Goal: Task Accomplishment & Management: Complete application form

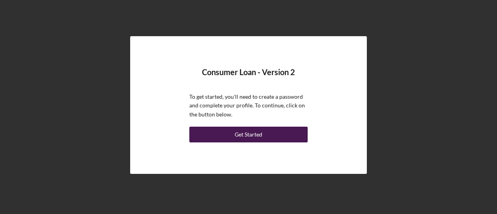
click at [244, 136] on div "Get Started" at bounding box center [249, 135] width 28 height 16
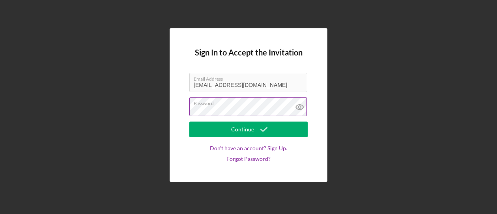
click at [297, 106] on icon at bounding box center [300, 107] width 20 height 20
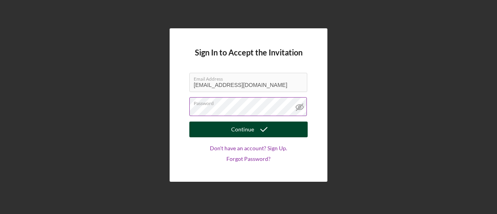
click at [240, 132] on div "Continue" at bounding box center [242, 130] width 23 height 16
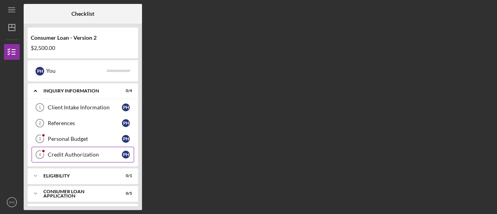
click at [109, 156] on div "Credit Authorization" at bounding box center [85, 155] width 74 height 6
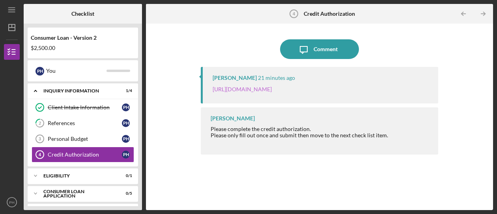
click at [272, 89] on link "[URL][DOMAIN_NAME]" at bounding box center [241, 89] width 59 height 7
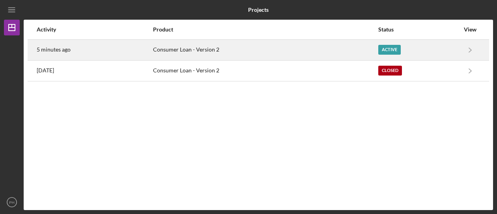
click at [383, 48] on div "Active" at bounding box center [389, 50] width 22 height 10
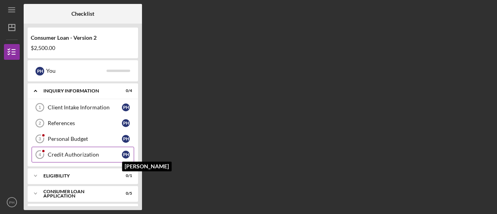
click at [124, 154] on div "P H" at bounding box center [126, 155] width 8 height 8
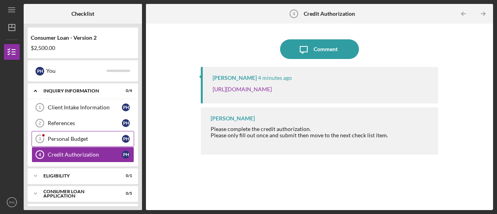
click at [83, 141] on div "Personal Budget" at bounding box center [85, 139] width 74 height 6
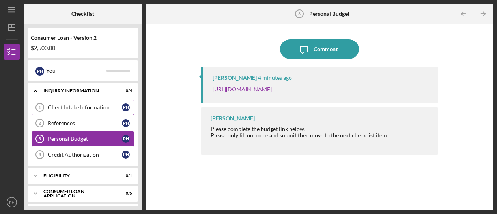
click at [94, 103] on link "Client Intake Information 1 Client Intake Information P H" at bounding box center [83, 108] width 102 height 16
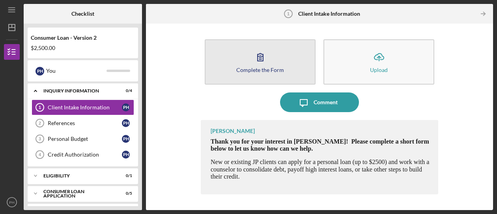
click at [248, 72] on div "Complete the Form" at bounding box center [260, 70] width 48 height 6
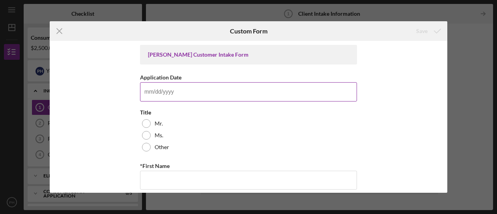
click at [153, 95] on input "Application Date" at bounding box center [248, 91] width 217 height 19
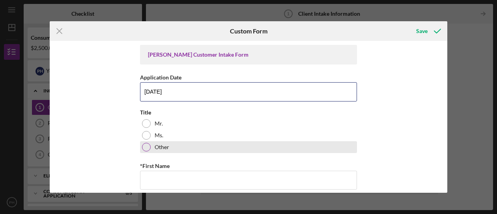
type input "10/13/2025"
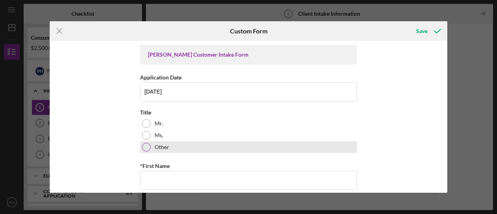
click at [144, 147] on div at bounding box center [146, 147] width 9 height 9
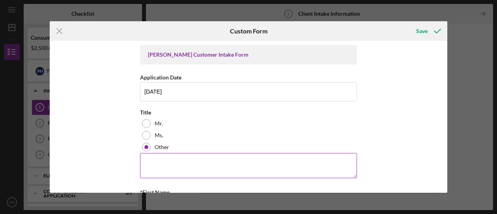
click at [162, 170] on textarea at bounding box center [248, 165] width 217 height 25
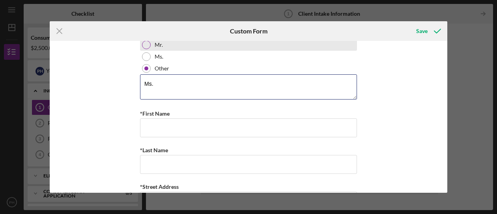
scroll to position [39, 0]
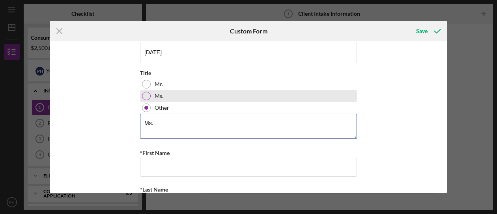
type textarea "Ms."
click at [144, 94] on div at bounding box center [146, 96] width 9 height 9
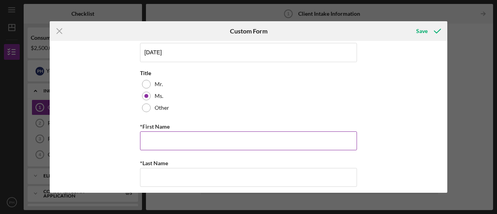
scroll to position [79, 0]
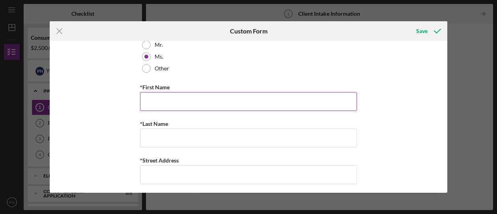
click at [160, 100] on input "*First Name" at bounding box center [248, 101] width 217 height 19
type input "Penny"
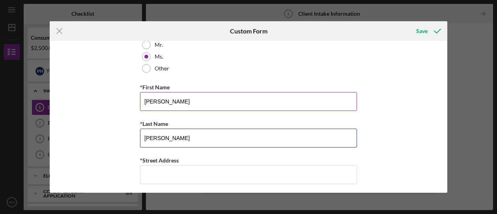
type input "Hollis"
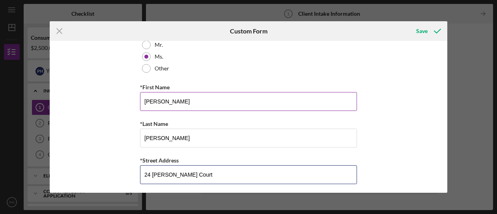
type input "24 Celeste Court"
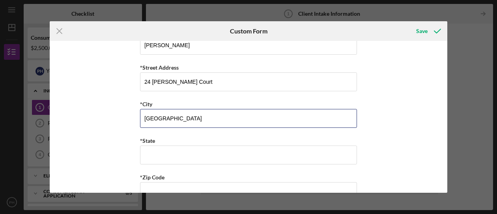
type input "Springfield"
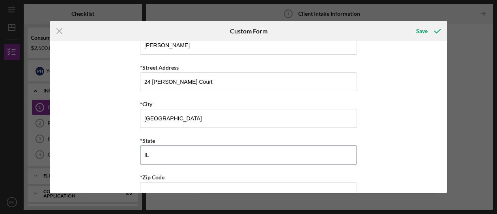
type input "IL"
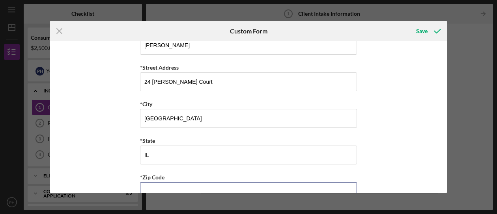
scroll to position [178, 0]
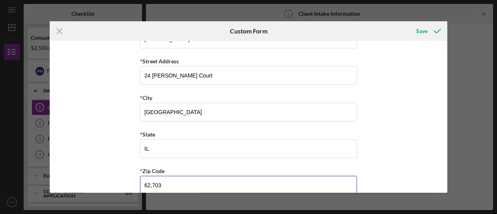
drag, startPoint x: 165, startPoint y: 177, endPoint x: -3, endPoint y: 143, distance: 171.3
click at [0, 143] on html "Icon/Menu Client Intake Information 1 Client Intake Information Checklist Consu…" at bounding box center [248, 107] width 497 height 214
type input "6"
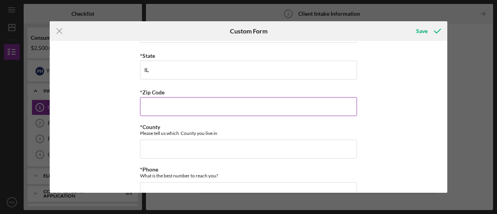
click at [153, 112] on input "*Zip Code" at bounding box center [248, 106] width 217 height 19
type input "62,703"
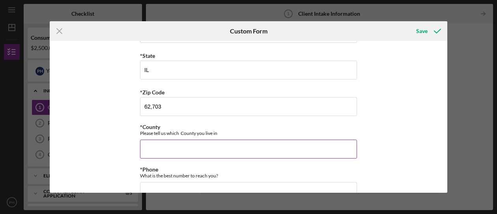
click at [156, 150] on input "*County" at bounding box center [248, 149] width 217 height 19
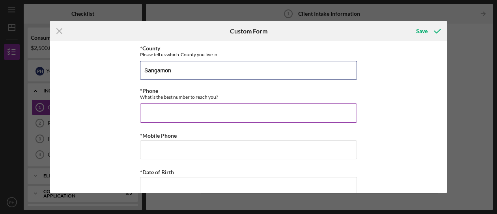
type input "Sangamon"
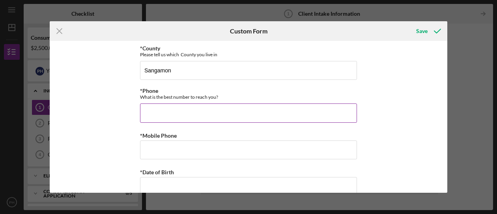
click at [160, 110] on input "*Phone" at bounding box center [248, 113] width 217 height 19
drag, startPoint x: 198, startPoint y: 110, endPoint x: -3, endPoint y: 108, distance: 201.1
click at [0, 108] on html "Icon/Menu Client Intake Information 1 Client Intake Information Checklist Consu…" at bounding box center [248, 107] width 497 height 214
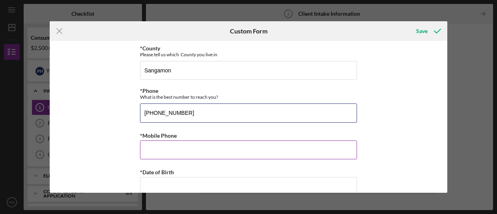
type input "(217) 725-8293"
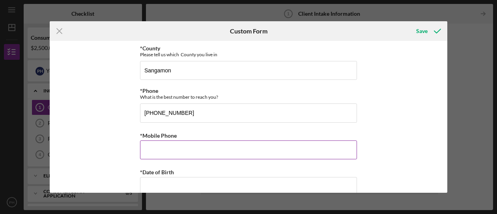
click at [170, 151] on input "*Mobile Phone" at bounding box center [248, 150] width 217 height 19
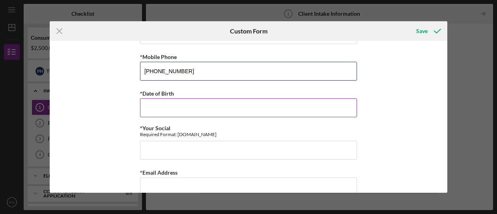
type input "(217) 725-8293"
click at [162, 101] on input "*Date of Birth" at bounding box center [248, 108] width 217 height 19
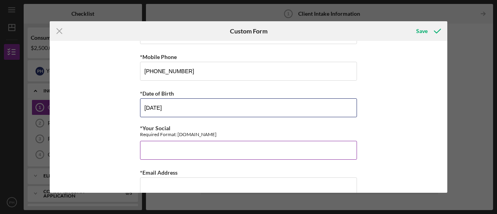
type input "01/07/1963"
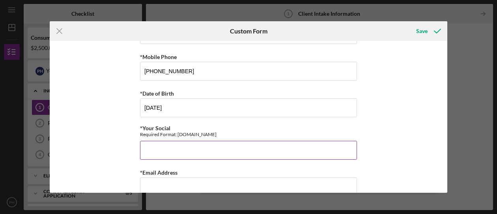
click at [168, 145] on input "*Your Social" at bounding box center [248, 150] width 217 height 19
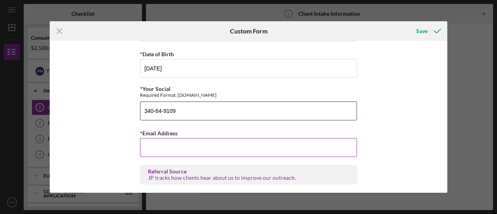
type input "340-64-9109"
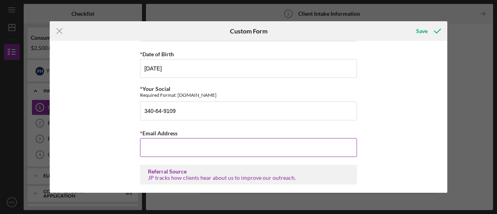
click at [166, 141] on input "*Email Address" at bounding box center [248, 147] width 217 height 19
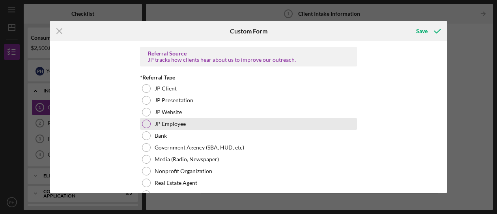
type input "pennyleehollis@gmail.com"
click at [146, 120] on div at bounding box center [146, 124] width 9 height 9
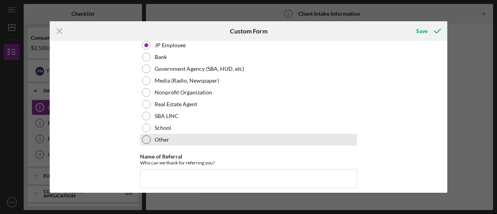
scroll to position [655, 0]
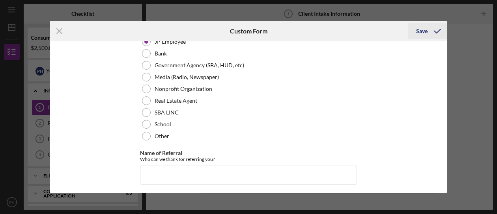
click at [423, 33] on div "Save" at bounding box center [421, 31] width 11 height 16
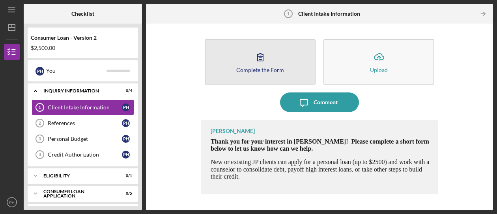
click at [269, 71] on div "Complete the Form" at bounding box center [260, 70] width 48 height 6
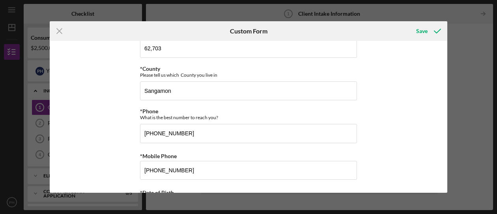
scroll to position [394, 0]
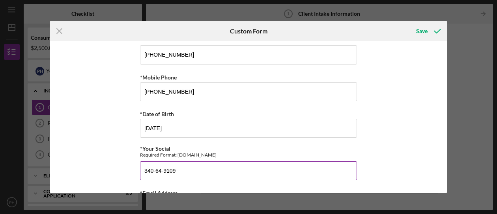
click at [153, 167] on input "340-64-9109" at bounding box center [248, 171] width 217 height 19
drag, startPoint x: 160, startPoint y: 165, endPoint x: 166, endPoint y: 167, distance: 6.5
click at [161, 165] on input "340.64-9109" at bounding box center [248, 171] width 217 height 19
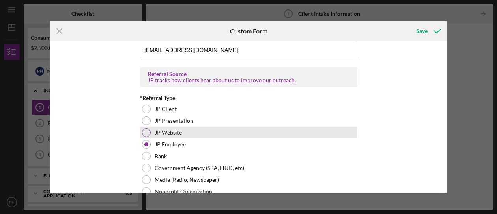
scroll to position [655, 0]
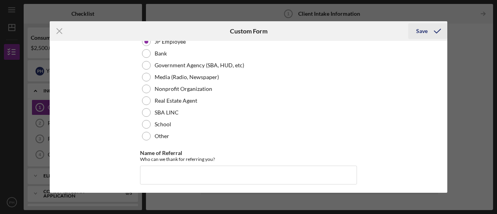
type input "340.64.9109"
click at [422, 33] on div "Save" at bounding box center [421, 31] width 11 height 16
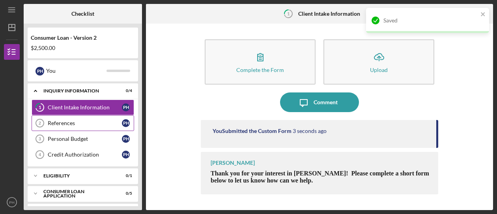
click at [71, 126] on link "References 2 References P H" at bounding box center [83, 124] width 102 height 16
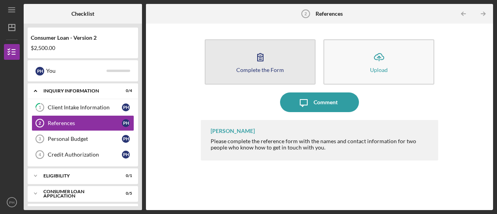
click at [259, 67] on div "Complete the Form" at bounding box center [260, 70] width 48 height 6
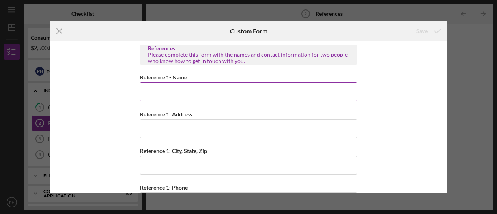
click at [158, 101] on input "Reference 1- Name" at bounding box center [248, 91] width 217 height 19
type input "Kristen Willis"
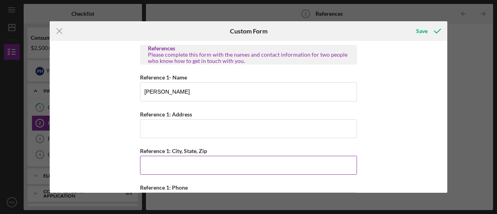
click at [154, 159] on input "Reference 1: City, State, Zip" at bounding box center [248, 165] width 217 height 19
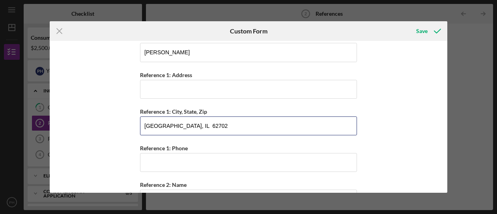
scroll to position [79, 0]
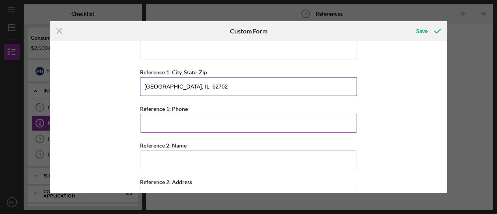
type input "Springfield, IL 62702"
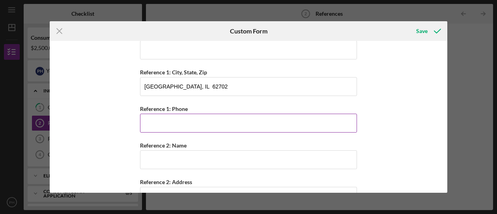
click at [162, 124] on input "Reference 1: Phone" at bounding box center [248, 123] width 217 height 19
click at [155, 124] on input "Reference 1: Phone" at bounding box center [248, 123] width 217 height 19
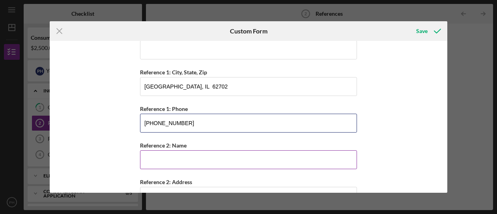
type input "(217) 341-2022"
click at [165, 162] on input "Reference 2: Name" at bounding box center [248, 160] width 217 height 19
type input "Z"
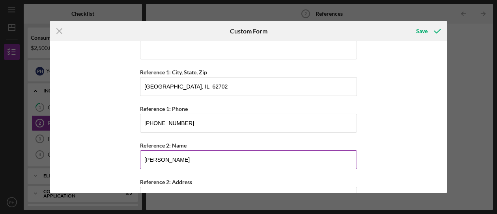
scroll to position [158, 0]
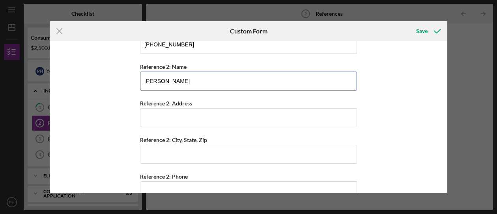
type input "Noah Lynn"
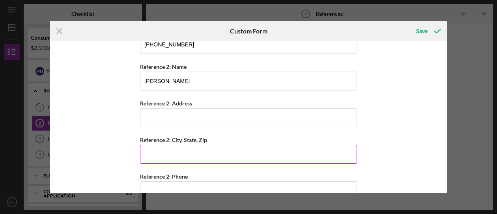
click at [167, 156] on input "Reference 2: City, State, Zip" at bounding box center [248, 154] width 217 height 19
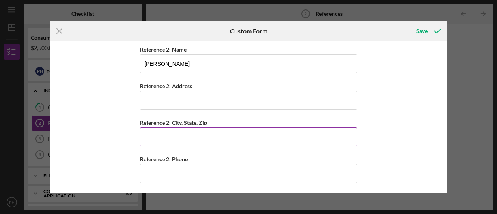
click at [152, 134] on input "Reference 2: City, State, Zip" at bounding box center [248, 137] width 217 height 19
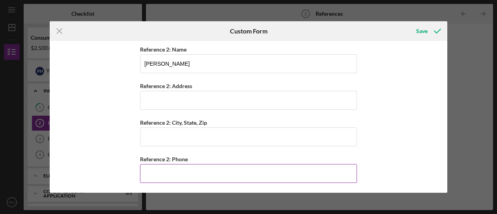
click at [158, 166] on input "Reference 2: Phone" at bounding box center [248, 173] width 217 height 19
type input "(217) 494-0884"
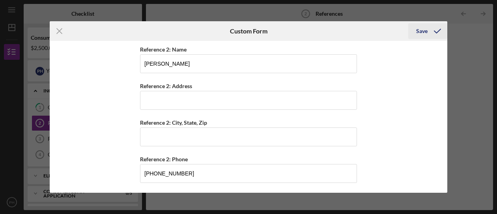
click at [423, 32] on div "Save" at bounding box center [421, 31] width 11 height 16
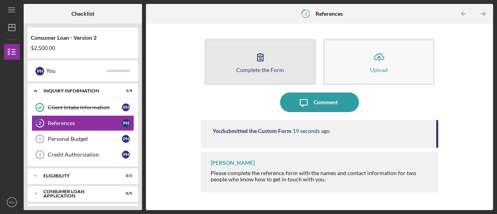
click at [258, 70] on div "Complete the Form" at bounding box center [260, 70] width 48 height 6
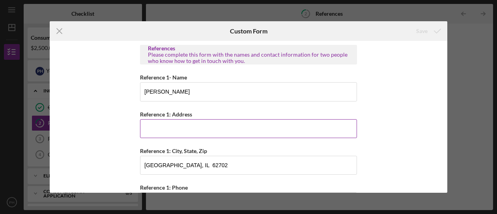
click at [170, 126] on input "Reference 1: Address" at bounding box center [248, 128] width 217 height 19
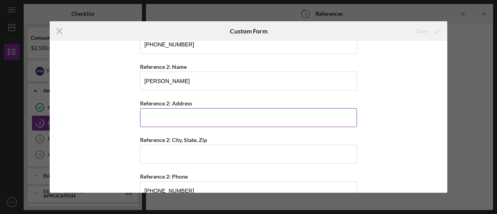
scroll to position [39, 0]
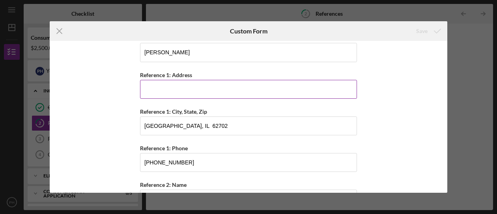
click at [151, 88] on input "Reference 1: Address" at bounding box center [248, 89] width 217 height 19
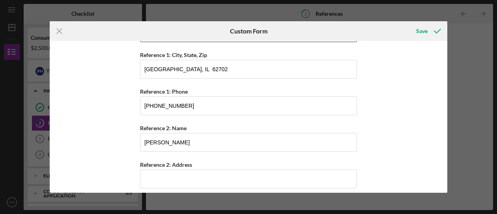
scroll to position [175, 0]
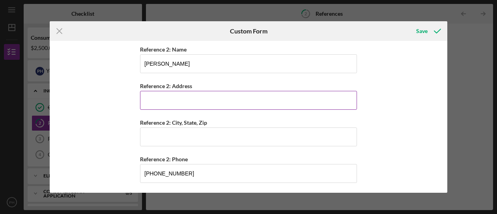
type input "unknown"
click at [160, 102] on input "Reference 2: Address" at bounding box center [248, 100] width 217 height 19
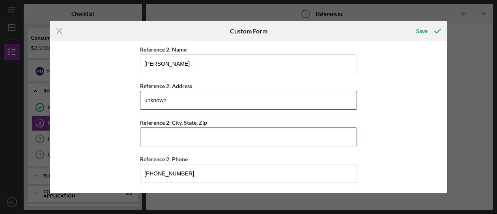
type input "unknown"
drag, startPoint x: 158, startPoint y: 142, endPoint x: 162, endPoint y: 138, distance: 5.4
click at [160, 140] on input "Reference 2: City, State, Zip" at bounding box center [248, 137] width 217 height 19
type input "C"
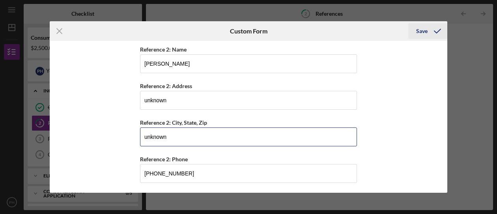
type input "unknown"
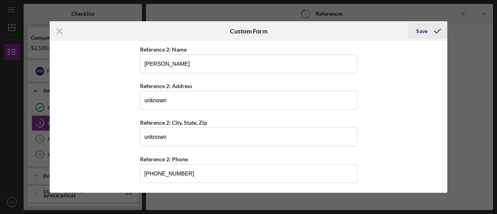
click at [423, 31] on div "Save" at bounding box center [421, 31] width 11 height 16
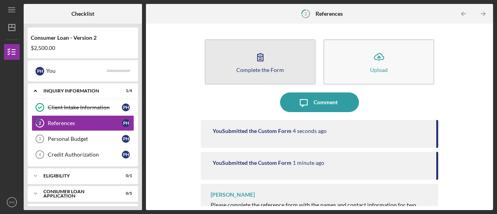
click at [266, 56] on icon "button" at bounding box center [260, 57] width 20 height 20
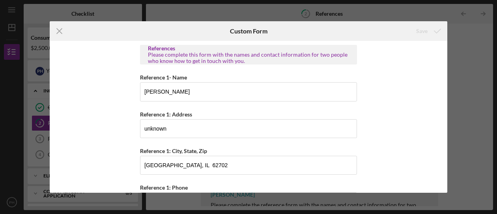
scroll to position [39, 0]
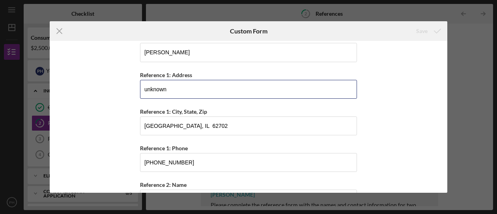
drag, startPoint x: 52, startPoint y: 88, endPoint x: -3, endPoint y: 88, distance: 55.6
click at [0, 88] on html "Icon/Menu 2 References Checklist Consumer Loan - Version 2 $2,500.00 P H You Ic…" at bounding box center [248, 107] width 497 height 214
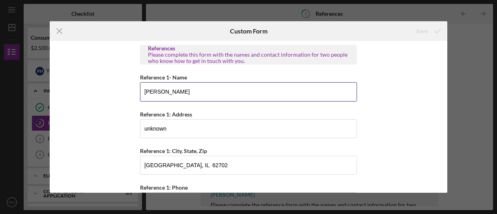
drag, startPoint x: 175, startPoint y: 91, endPoint x: 106, endPoint y: 93, distance: 69.0
click at [0, 95] on html "Icon/Menu 2 References Checklist Consumer Loan - Version 2 $2,500.00 P H You Ic…" at bounding box center [248, 107] width 497 height 214
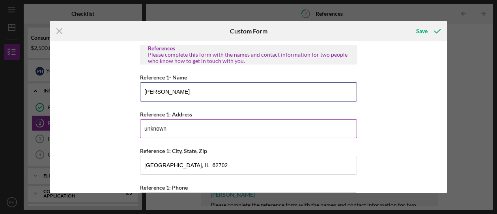
type input "Lisa Castelli"
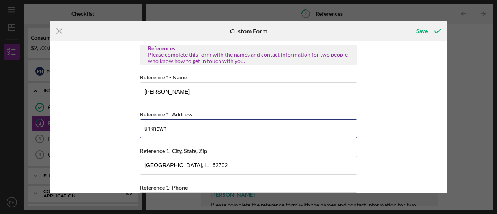
drag, startPoint x: 152, startPoint y: 126, endPoint x: 42, endPoint y: 115, distance: 110.1
click at [42, 115] on div "Icon/Menu Close Custom Form Save References Please complete this form with the …" at bounding box center [248, 107] width 497 height 214
type input "8500 Cascade Road"
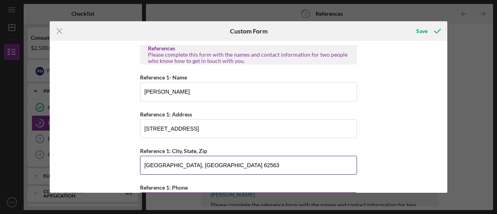
scroll to position [39, 0]
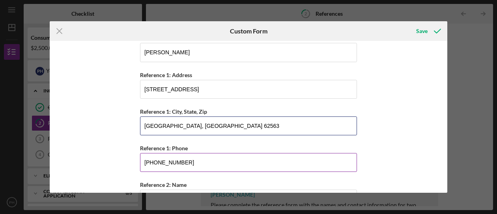
type input "Rochester, IL 62563"
drag, startPoint x: 185, startPoint y: 160, endPoint x: -3, endPoint y: 178, distance: 188.8
click at [0, 178] on html "Icon/Menu 2 References Checklist Consumer Loan - Version 2 $2,500.00 P H You Ic…" at bounding box center [248, 107] width 497 height 214
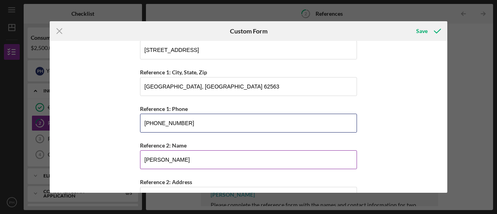
type input "(217) 622-3255"
drag, startPoint x: 174, startPoint y: 158, endPoint x: 76, endPoint y: 158, distance: 97.4
click at [20, 154] on div "Icon/Menu Close Custom Form Save References Please complete this form with the …" at bounding box center [248, 107] width 497 height 214
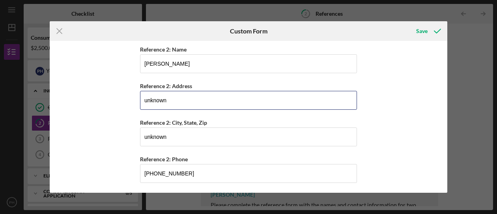
drag, startPoint x: 172, startPoint y: 95, endPoint x: -3, endPoint y: 104, distance: 175.3
click at [0, 104] on html "Icon/Menu 2 References Checklist Consumer Loan - Version 2 $2,500.00 P H You Ic…" at bounding box center [248, 107] width 497 height 214
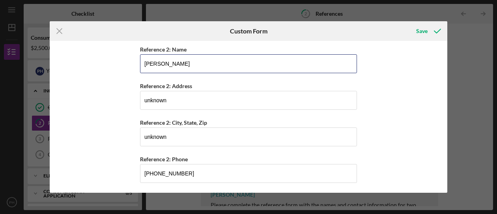
drag, startPoint x: 184, startPoint y: 63, endPoint x: -3, endPoint y: 52, distance: 187.6
click at [0, 52] on html "Icon/Menu 2 References Checklist Consumer Loan - Version 2 $2,500.00 P H You Ic…" at bounding box center [248, 107] width 497 height 214
type input "Christy Ishmael"
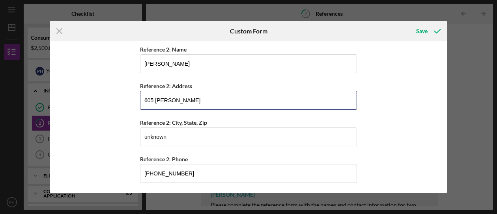
type input "605 N. Halford"
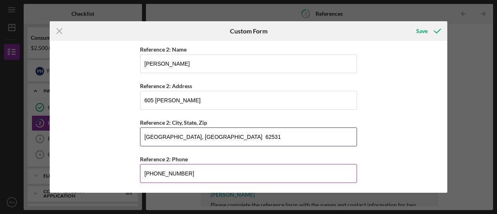
type input "Edinburg, IL 62531"
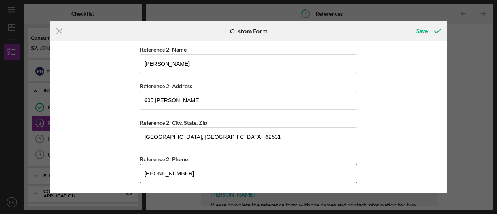
drag, startPoint x: 187, startPoint y: 171, endPoint x: -3, endPoint y: 156, distance: 191.0
click at [0, 156] on html "Icon/Menu 2 References Checklist Consumer Loan - Version 2 $2,500.00 P H You Ic…" at bounding box center [248, 107] width 497 height 214
type input "(217) 820-0759"
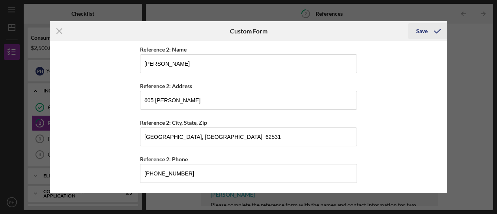
click at [421, 29] on div "Save" at bounding box center [421, 31] width 11 height 16
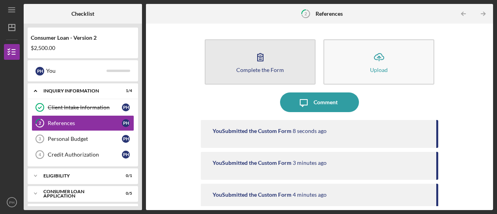
click at [263, 61] on icon "button" at bounding box center [260, 57] width 20 height 20
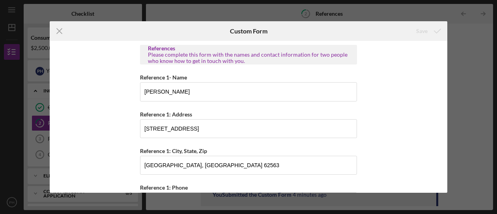
click at [58, 30] on line at bounding box center [59, 31] width 5 height 5
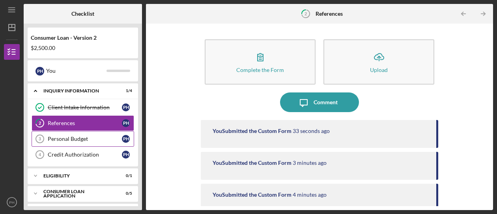
click at [116, 142] on link "Personal Budget 3 Personal Budget P H" at bounding box center [83, 139] width 102 height 16
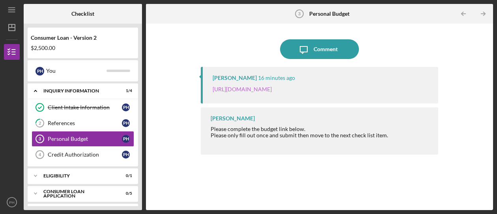
click at [267, 89] on link "https://justinepetersen.tfaforms.net/21?serviceID=a1gPC000002xiqH" at bounding box center [241, 89] width 59 height 7
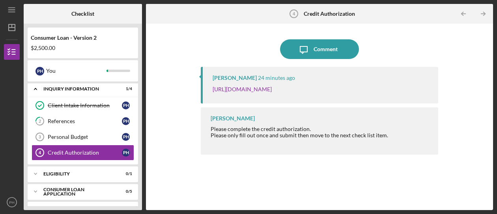
scroll to position [52, 0]
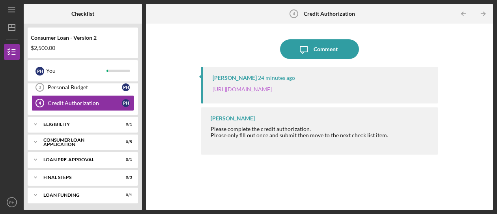
click at [272, 89] on link "[URL][DOMAIN_NAME]" at bounding box center [241, 89] width 59 height 7
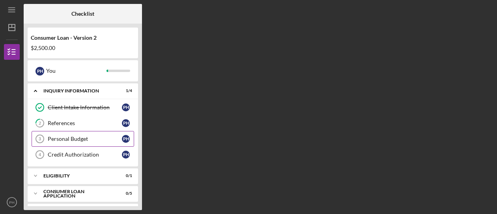
click at [75, 142] on div "Personal Budget" at bounding box center [85, 139] width 74 height 6
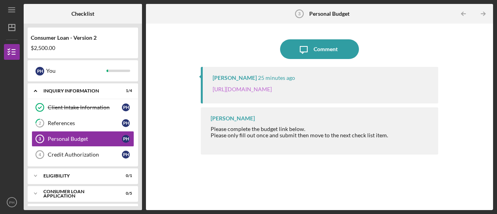
click at [272, 90] on link "[URL][DOMAIN_NAME]" at bounding box center [241, 89] width 59 height 7
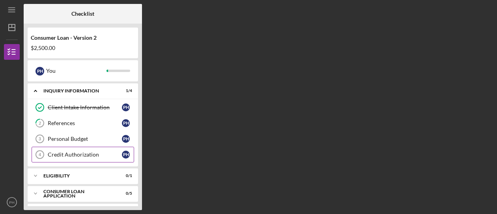
drag, startPoint x: 78, startPoint y: 154, endPoint x: 91, endPoint y: 152, distance: 12.4
click at [78, 154] on div "Credit Authorization" at bounding box center [85, 155] width 74 height 6
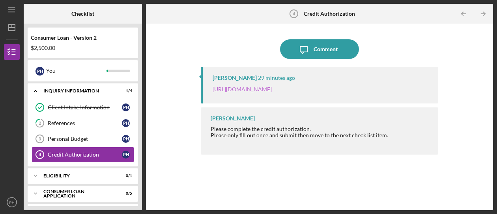
click at [266, 90] on link "[URL][DOMAIN_NAME]" at bounding box center [241, 89] width 59 height 7
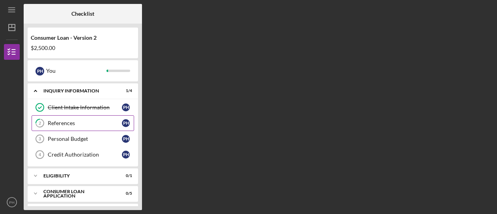
click at [89, 124] on div "References" at bounding box center [85, 123] width 74 height 6
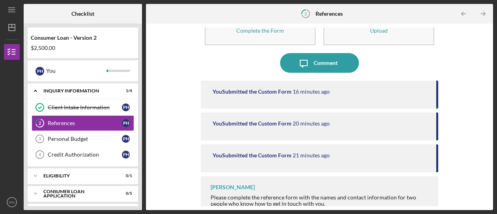
scroll to position [49, 0]
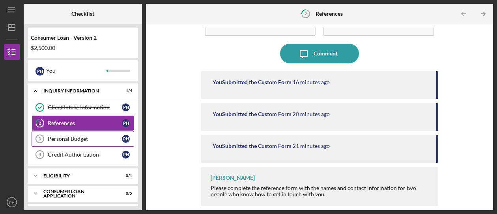
click at [48, 137] on div "Personal Budget" at bounding box center [85, 139] width 74 height 6
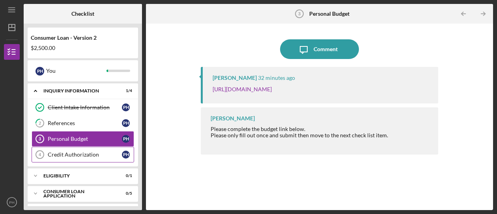
click at [83, 153] on div "Credit Authorization" at bounding box center [85, 155] width 74 height 6
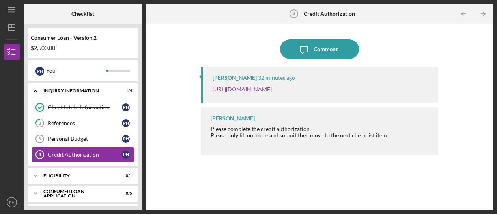
scroll to position [52, 0]
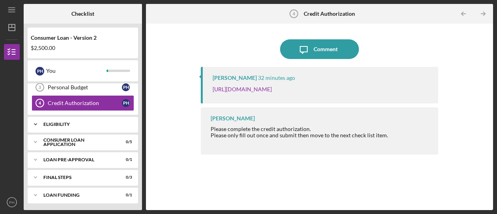
click at [34, 123] on icon "Icon/Expander" at bounding box center [36, 125] width 16 height 16
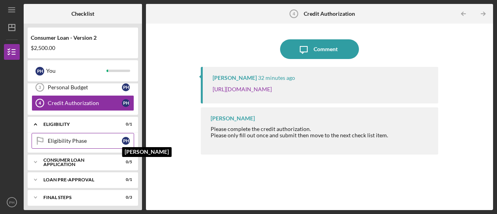
click at [126, 138] on div "P H" at bounding box center [126, 141] width 8 height 8
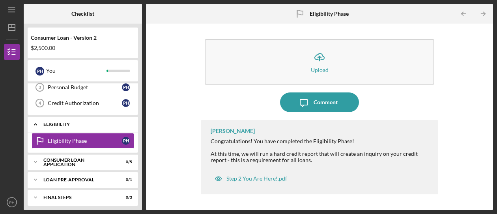
click at [35, 122] on icon "Icon/Expander" at bounding box center [36, 125] width 16 height 16
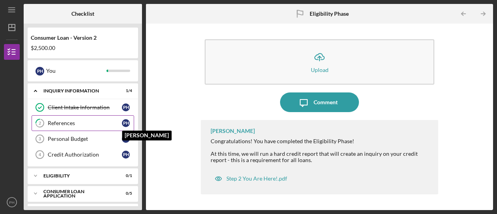
click at [121, 123] on div "References" at bounding box center [85, 123] width 74 height 6
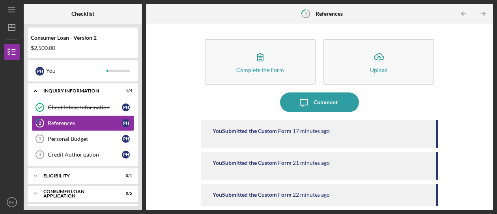
click at [248, 130] on div "You Submitted the Custom Form" at bounding box center [251, 131] width 79 height 6
click at [282, 132] on div "You Submitted the Custom Form" at bounding box center [251, 131] width 79 height 6
